Goal: Transaction & Acquisition: Purchase product/service

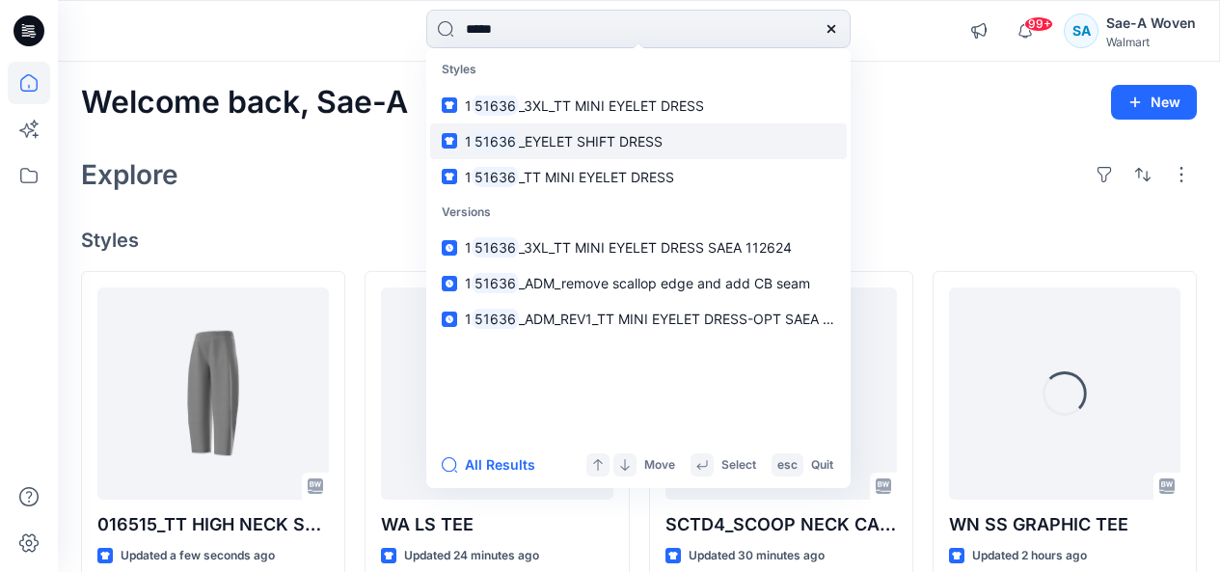
type input "*****"
click at [589, 143] on span "_EYELET SHIFT DRESS" at bounding box center [591, 141] width 144 height 16
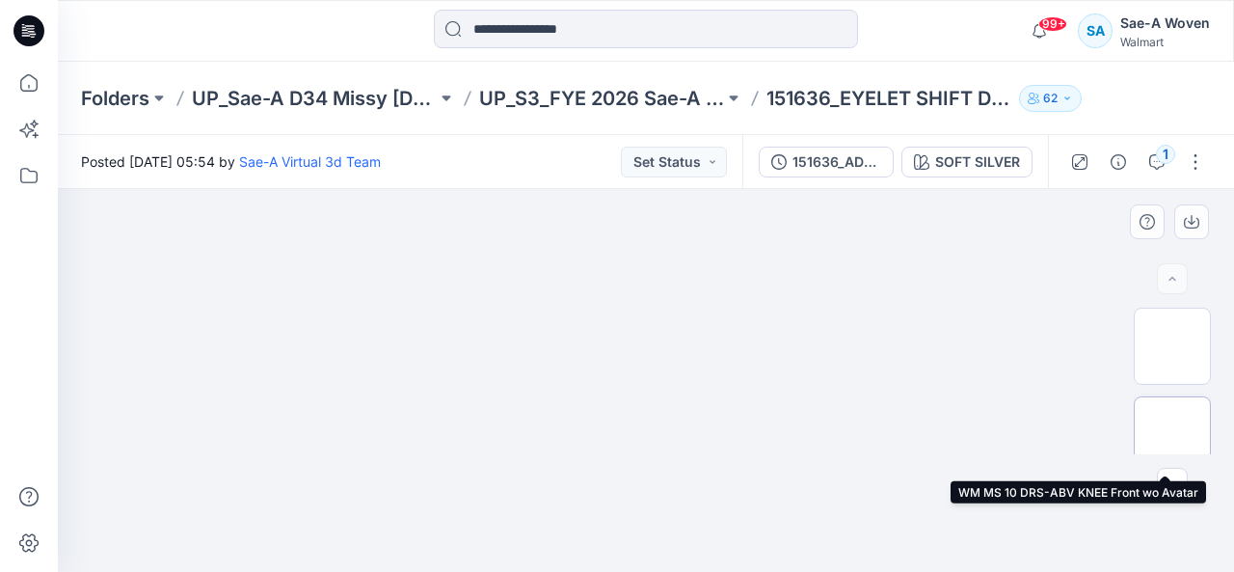
click at [1173, 435] on img at bounding box center [1173, 435] width 0 height 0
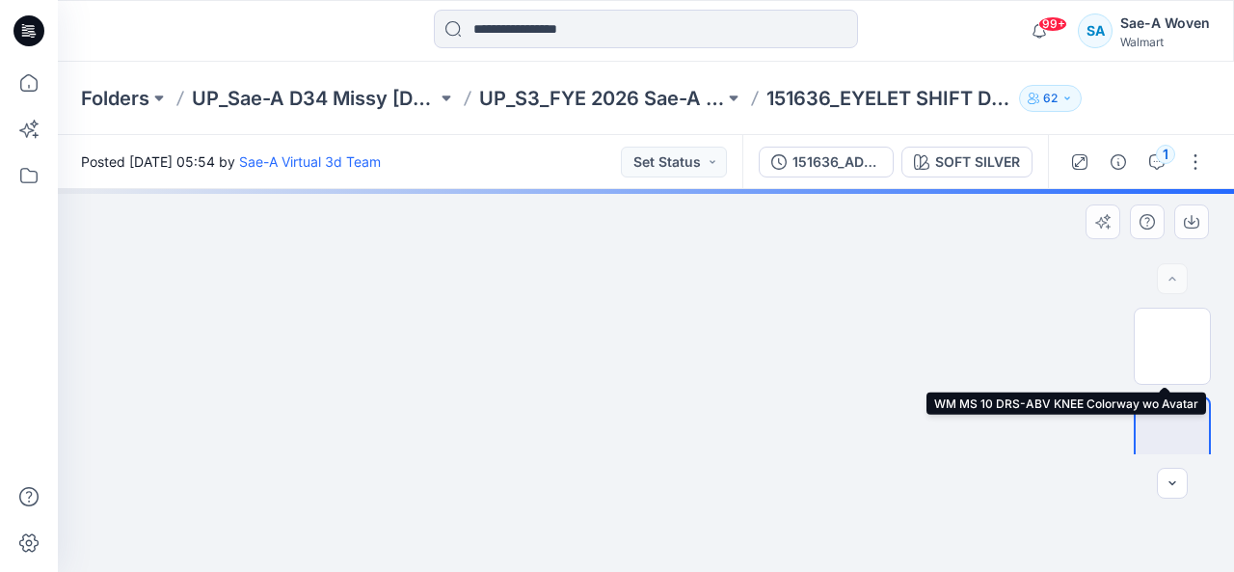
scroll to position [193, 0]
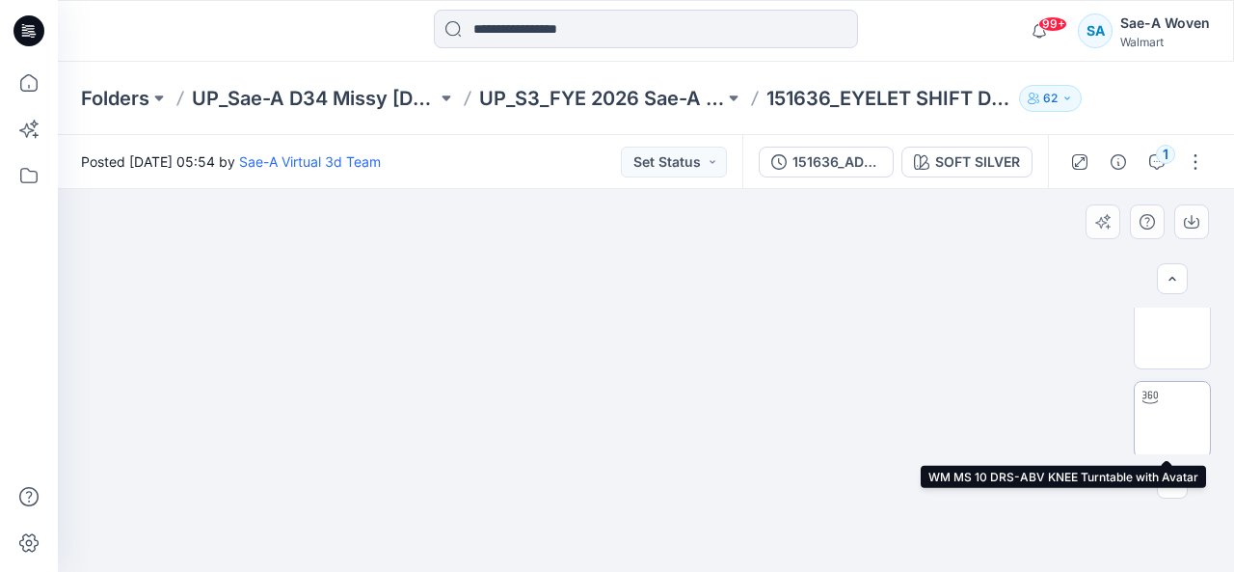
click at [1173, 419] on img at bounding box center [1173, 419] width 0 height 0
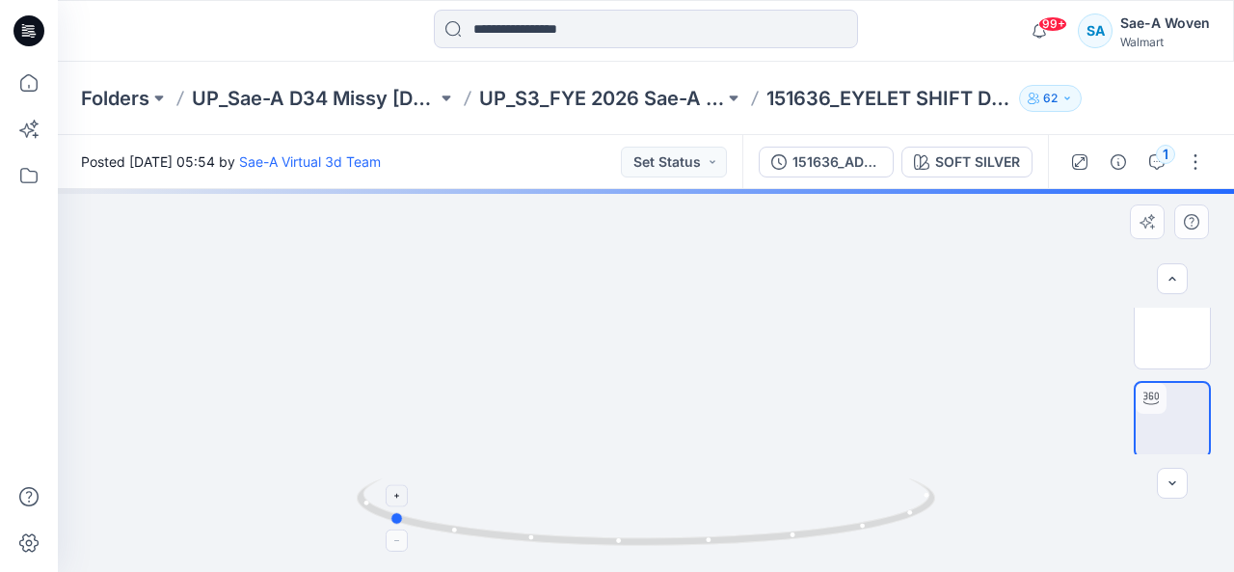
drag, startPoint x: 831, startPoint y: 537, endPoint x: 574, endPoint y: 515, distance: 258.4
click at [574, 515] on icon at bounding box center [648, 514] width 583 height 72
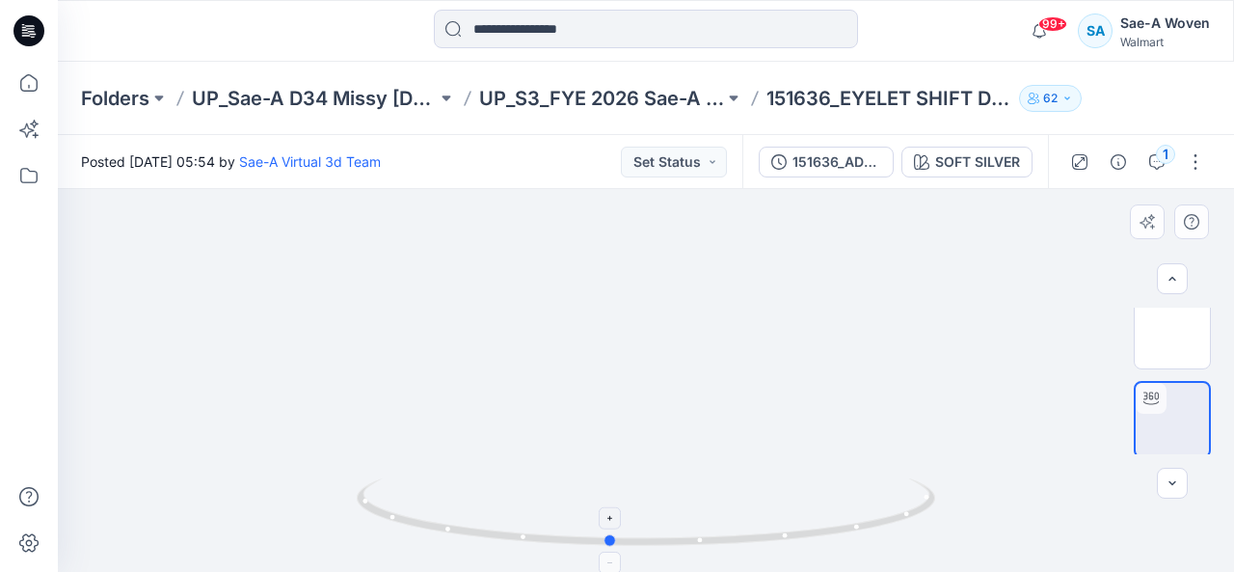
drag, startPoint x: 659, startPoint y: 538, endPoint x: 879, endPoint y: 518, distance: 221.8
click at [879, 518] on icon at bounding box center [648, 514] width 583 height 72
drag, startPoint x: 879, startPoint y: 518, endPoint x: 925, endPoint y: 511, distance: 45.8
click at [925, 511] on icon at bounding box center [648, 514] width 583 height 72
drag, startPoint x: 640, startPoint y: 272, endPoint x: 631, endPoint y: 518, distance: 246.1
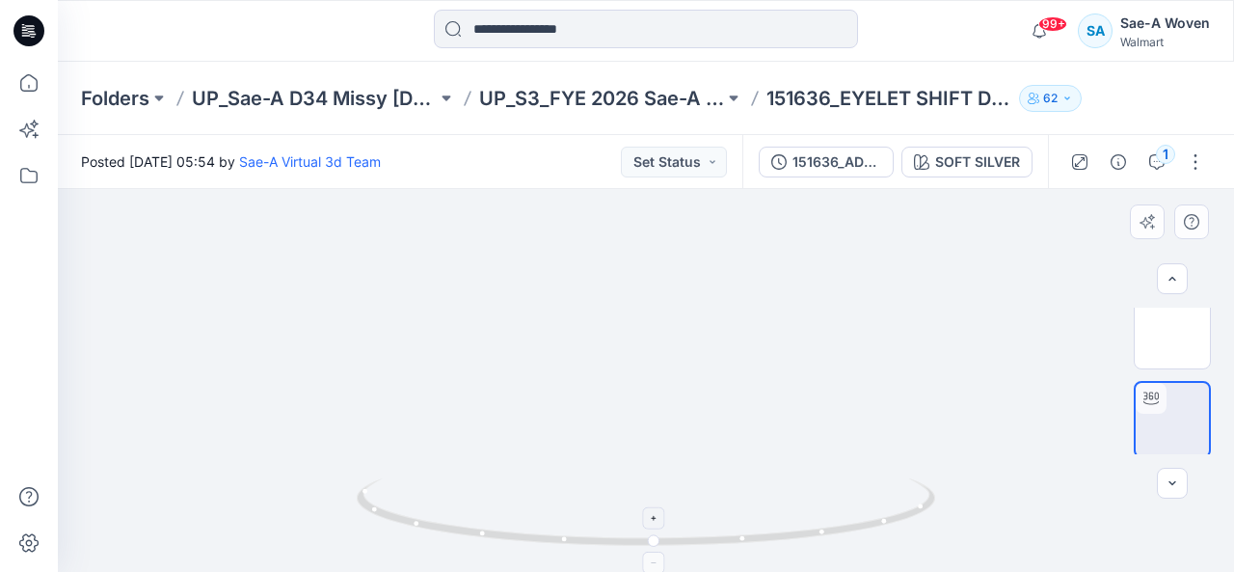
click at [633, 510] on div at bounding box center [646, 380] width 1176 height 383
drag, startPoint x: 683, startPoint y: 280, endPoint x: 683, endPoint y: 321, distance: 41.5
